Goal: Find specific page/section: Find specific page/section

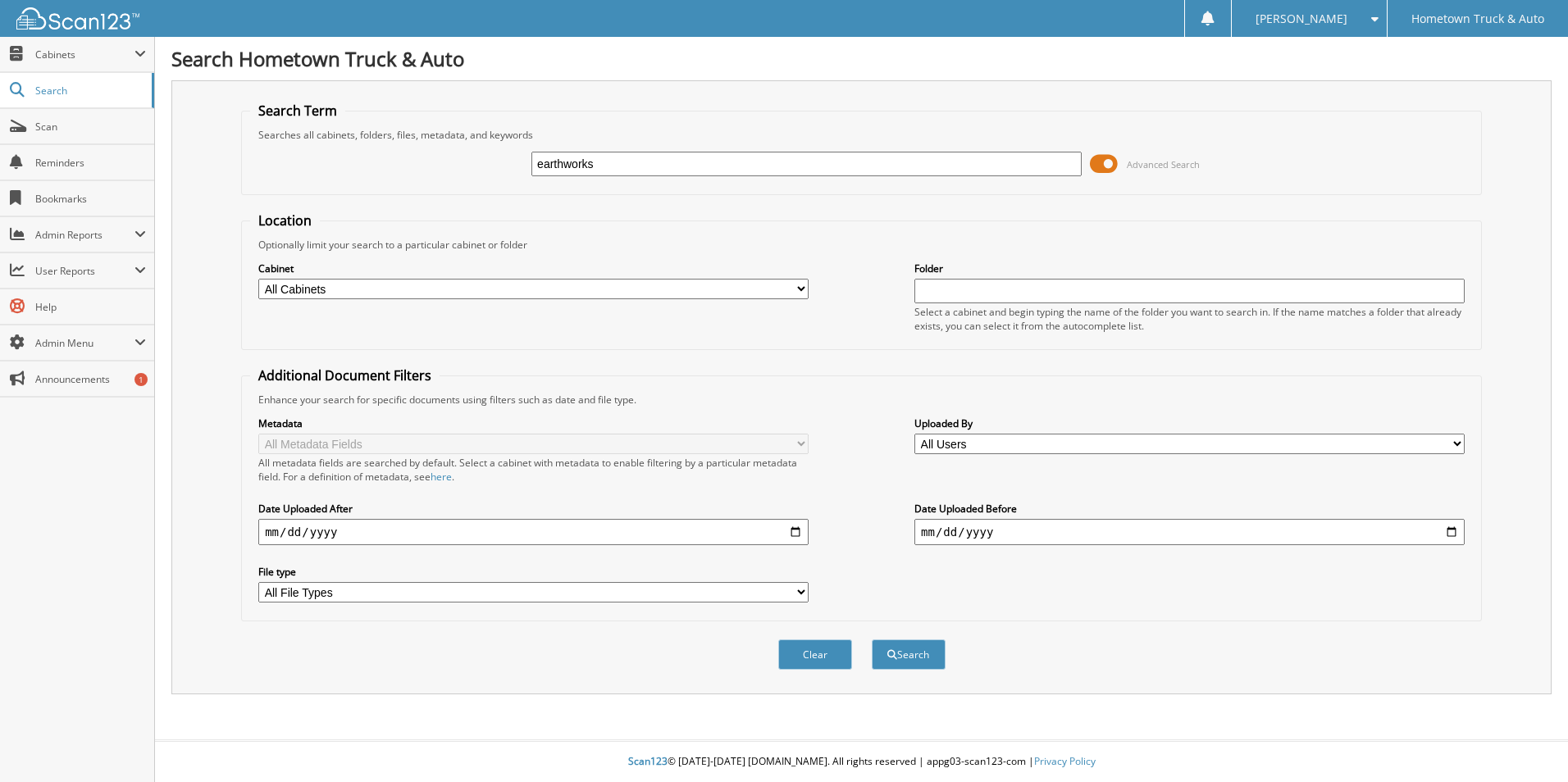
type input "earthworks"
click at [872, 639] on button "Search" at bounding box center [909, 654] width 74 height 30
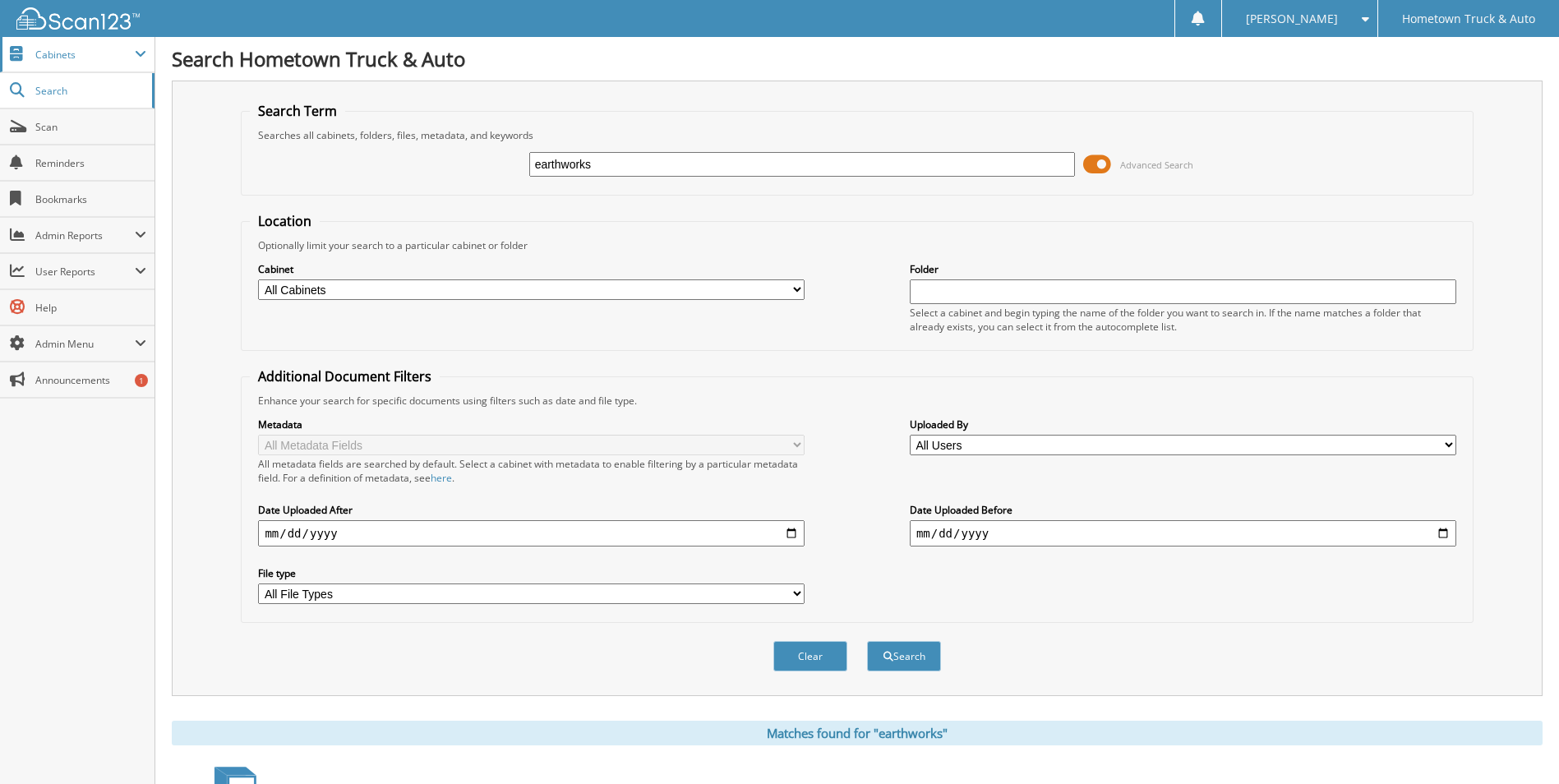
click at [118, 65] on span "Cabinets" at bounding box center [77, 54] width 155 height 35
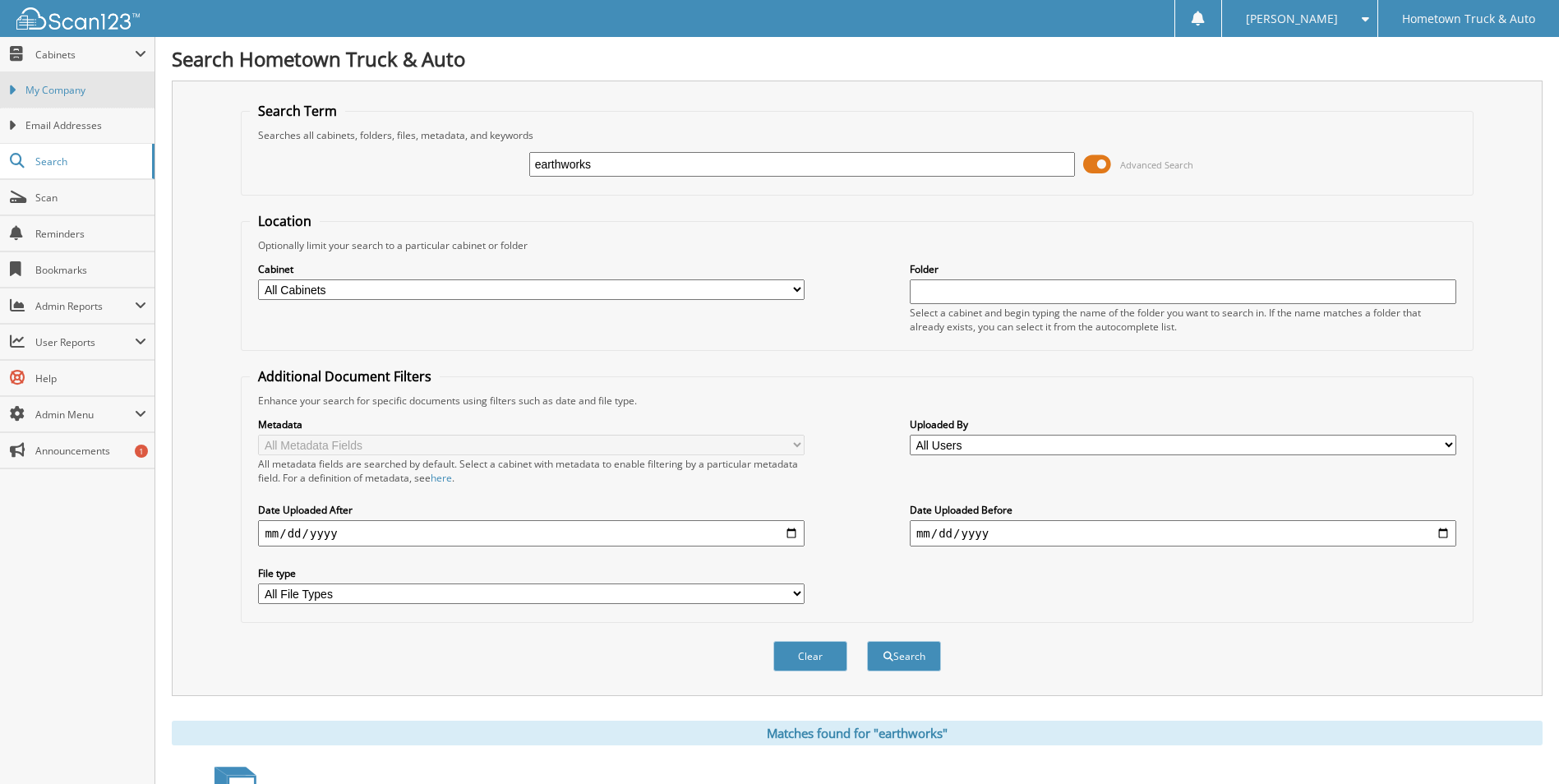
click at [74, 100] on link "My Company" at bounding box center [77, 90] width 155 height 35
